Goal: Use online tool/utility: Utilize a website feature to perform a specific function

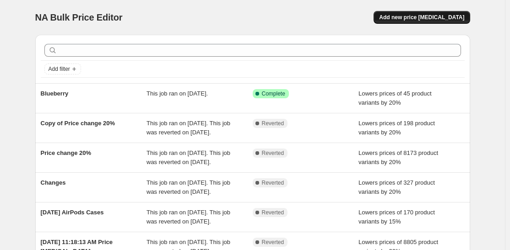
click at [432, 18] on span "Add new price [MEDICAL_DATA]" at bounding box center [421, 17] width 85 height 7
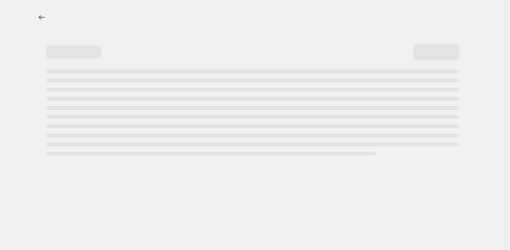
select select "percentage"
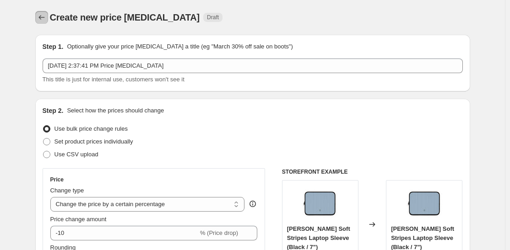
click at [41, 20] on icon "Price change jobs" at bounding box center [41, 17] width 9 height 9
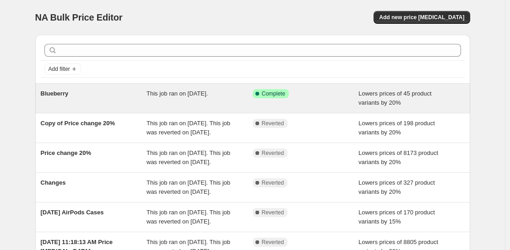
click at [377, 104] on span "Lowers prices of 45 product variants by 20%" at bounding box center [395, 98] width 73 height 16
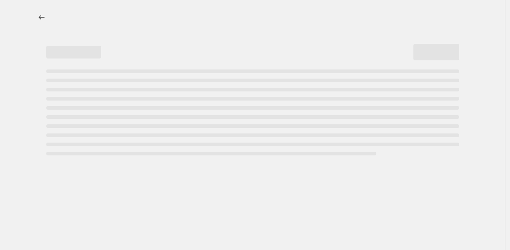
select select "percentage"
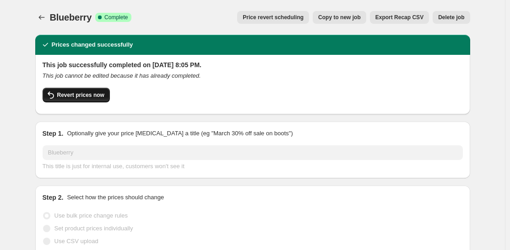
click at [92, 100] on button "Revert prices now" at bounding box center [76, 95] width 67 height 15
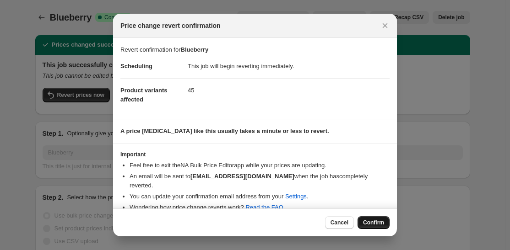
click at [378, 218] on button "Confirm" at bounding box center [374, 223] width 32 height 13
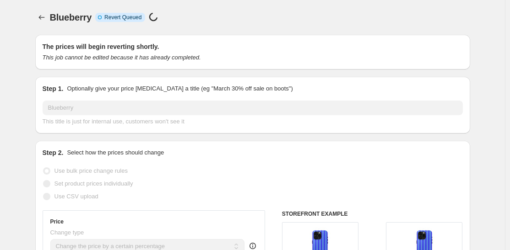
select select "percentage"
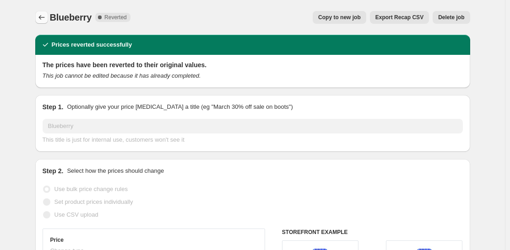
click at [44, 15] on icon "Price change jobs" at bounding box center [41, 17] width 9 height 9
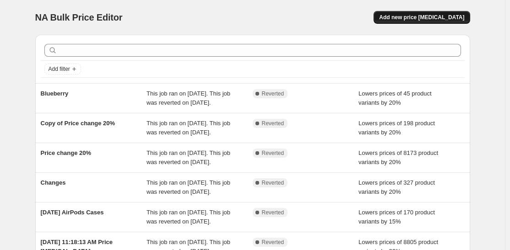
click at [420, 17] on span "Add new price [MEDICAL_DATA]" at bounding box center [421, 17] width 85 height 7
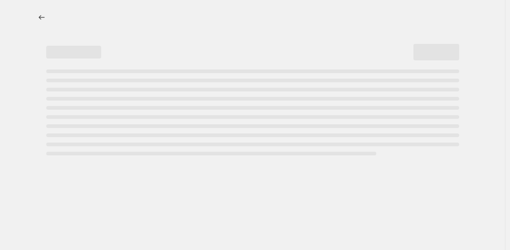
select select "percentage"
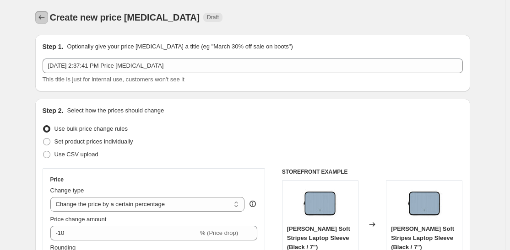
click at [44, 20] on icon "Price change jobs" at bounding box center [41, 17] width 9 height 9
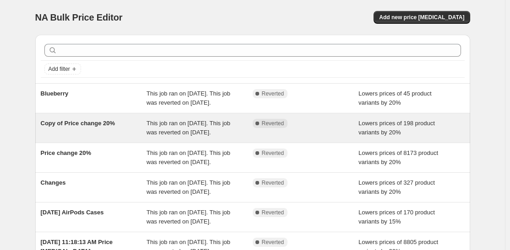
click at [323, 128] on div "Complete Reverted" at bounding box center [299, 123] width 92 height 9
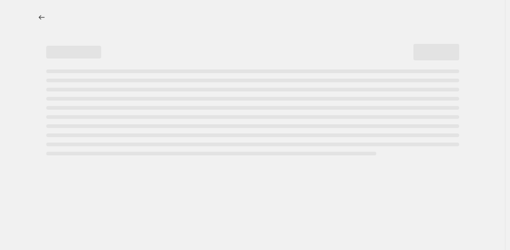
select select "percentage"
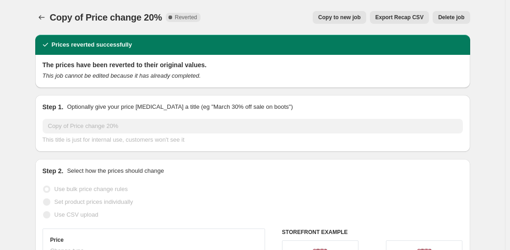
click at [360, 21] on button "Copy to new job" at bounding box center [340, 17] width 54 height 13
select select "percentage"
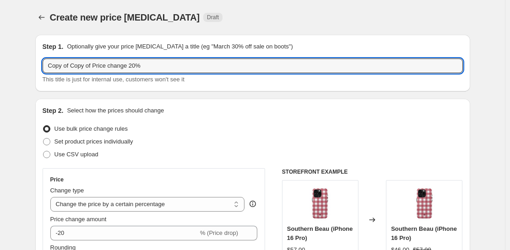
drag, startPoint x: 92, startPoint y: 66, endPoint x: 25, endPoint y: 63, distance: 67.8
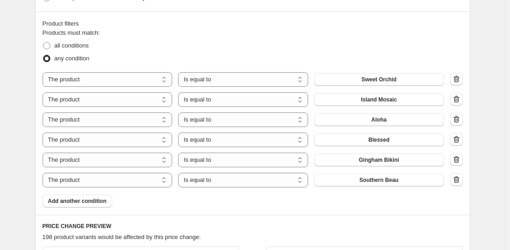
scroll to position [501, 0]
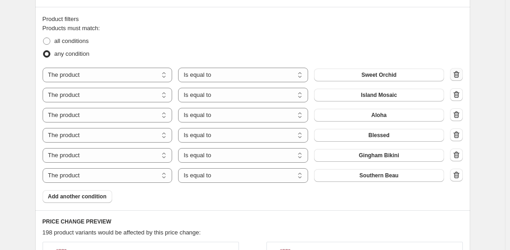
type input "Price change 20%"
click at [459, 74] on icon "button" at bounding box center [456, 74] width 6 height 7
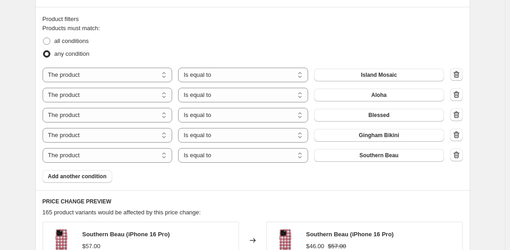
click at [459, 81] on button "button" at bounding box center [456, 74] width 13 height 13
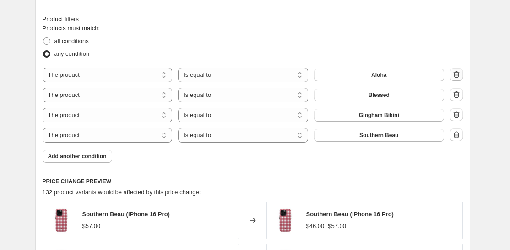
click at [458, 76] on icon "button" at bounding box center [456, 74] width 9 height 9
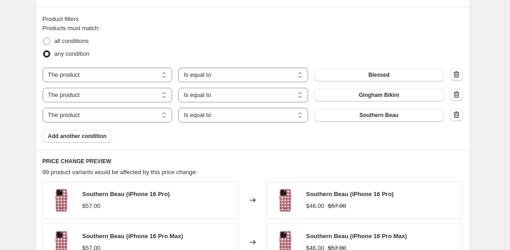
click at [458, 76] on icon "button" at bounding box center [456, 74] width 9 height 9
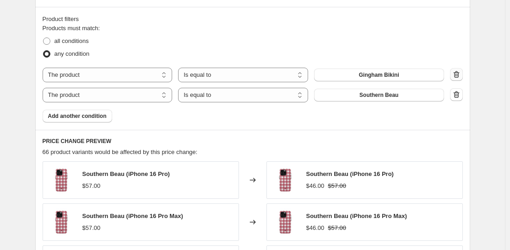
click at [458, 76] on icon "button" at bounding box center [456, 74] width 9 height 9
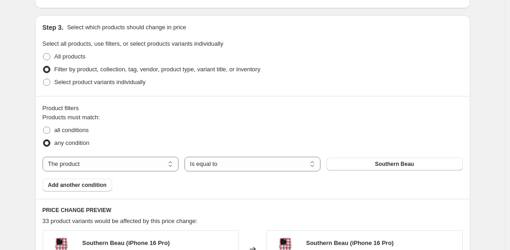
scroll to position [403, 0]
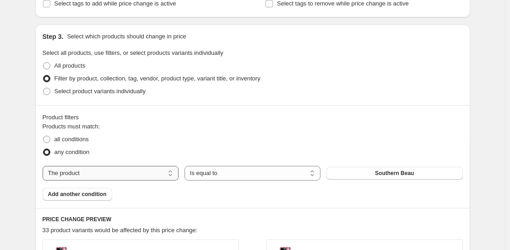
click at [173, 170] on select "The product The product's collection The product's tag The product's vendor The…" at bounding box center [111, 173] width 136 height 15
click at [44, 166] on select "The product The product's collection The product's tag The product's vendor The…" at bounding box center [111, 173] width 136 height 15
click at [245, 178] on select "Is equal to Is not equal to" at bounding box center [253, 173] width 136 height 15
click at [59, 63] on span "All products" at bounding box center [69, 65] width 31 height 7
click at [43, 63] on input "All products" at bounding box center [43, 62] width 0 height 0
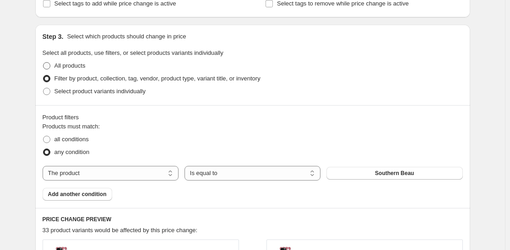
radio input "true"
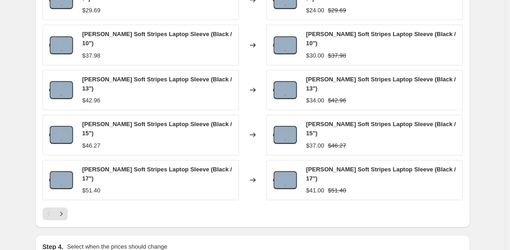
scroll to position [663, 0]
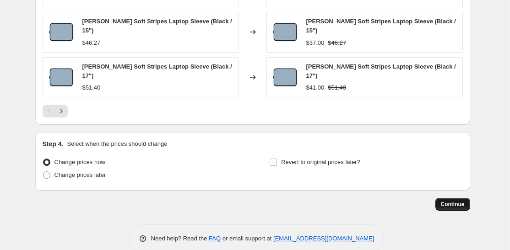
click at [458, 201] on span "Continue" at bounding box center [453, 204] width 24 height 7
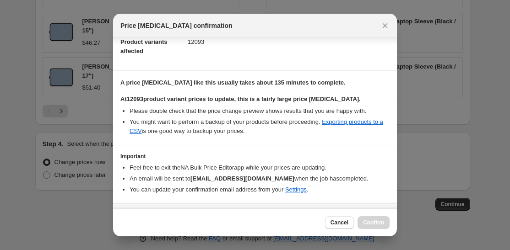
scroll to position [128, 0]
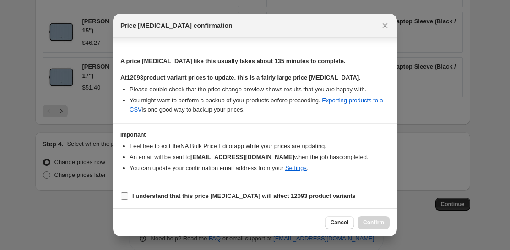
click at [125, 196] on input "I understand that this price [MEDICAL_DATA] will affect 12093 product variants" at bounding box center [124, 196] width 7 height 7
checkbox input "true"
click at [381, 226] on span "Confirm" at bounding box center [373, 222] width 21 height 7
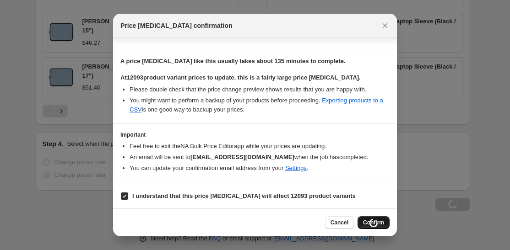
type input "Price change 20%"
